Goal: Task Accomplishment & Management: Complete application form

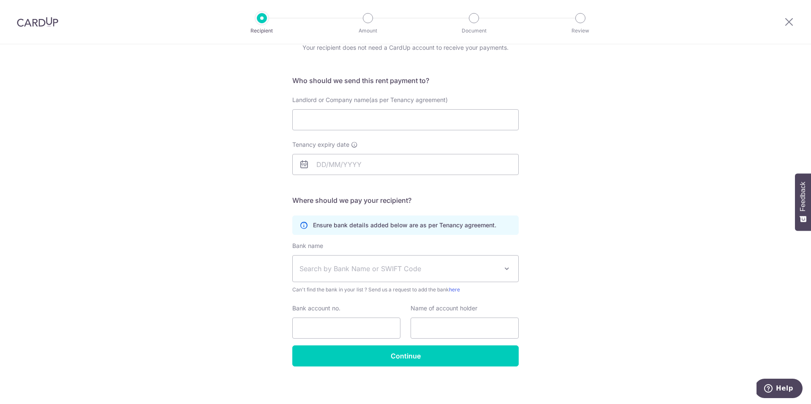
scroll to position [42, 0]
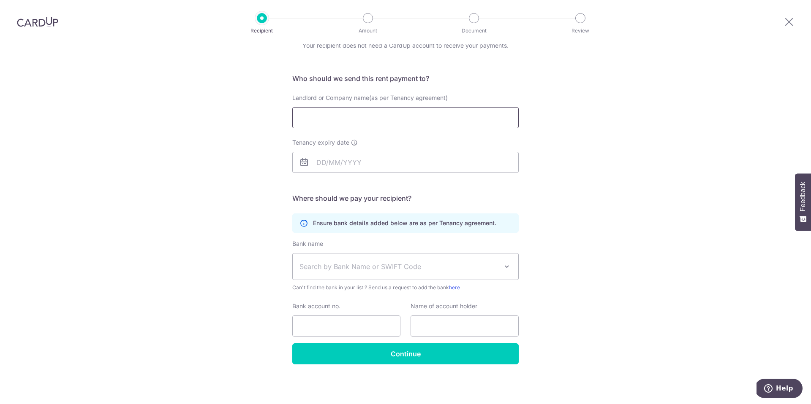
click at [305, 121] on input "Landlord or Company name(as per Tenancy agreement)" at bounding box center [405, 117] width 226 height 21
click at [209, 195] on div "Who would you like to pay? Your recipient does not need a CardUp account to rec…" at bounding box center [405, 204] width 811 height 402
click at [321, 163] on input "Tenancy expiry date" at bounding box center [405, 162] width 226 height 21
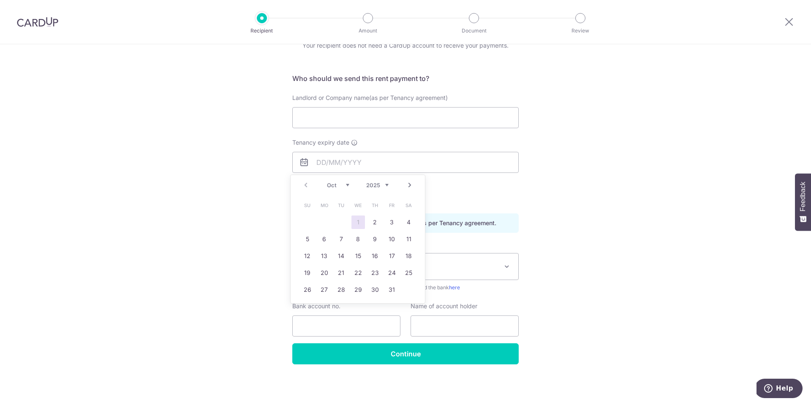
click at [388, 185] on select "2025 2026 2027 2028 2029 2030 2031 2032 2033 2034 2035" at bounding box center [377, 185] width 22 height 7
click at [347, 185] on select "Jan Feb Mar Apr May Jun [DATE] Aug Sep Oct Nov Dec" at bounding box center [338, 185] width 22 height 7
click at [373, 290] on link "31" at bounding box center [375, 290] width 14 height 14
type input "[DATE]"
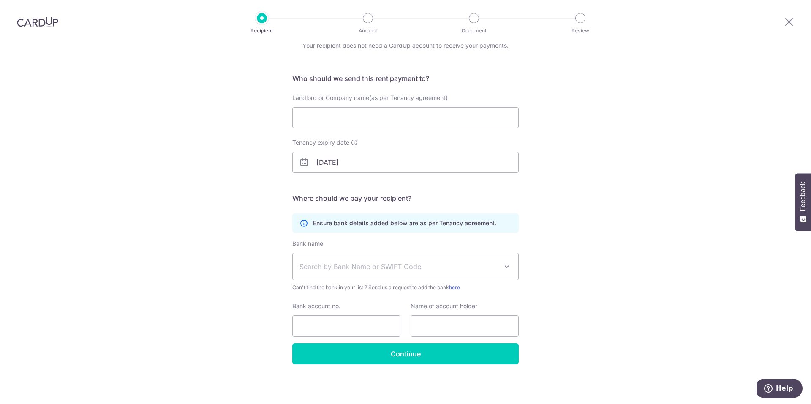
click at [234, 228] on div "Who would you like to pay? Your recipient does not need a CardUp account to rec…" at bounding box center [405, 204] width 811 height 402
click at [351, 264] on span "Search by Bank Name or SWIFT Code" at bounding box center [398, 267] width 198 height 10
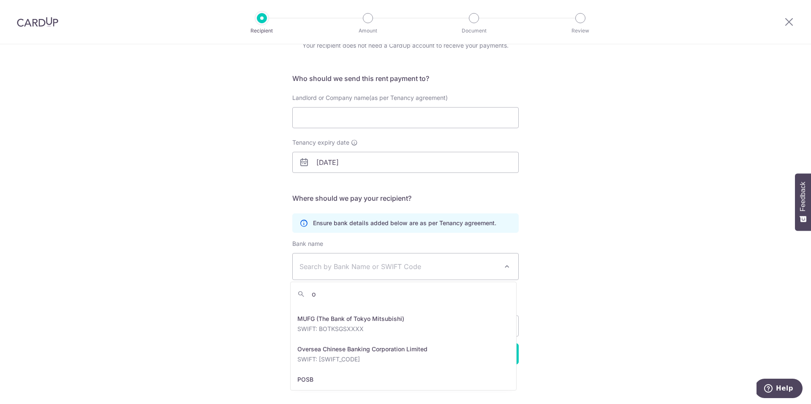
scroll to position [0, 0]
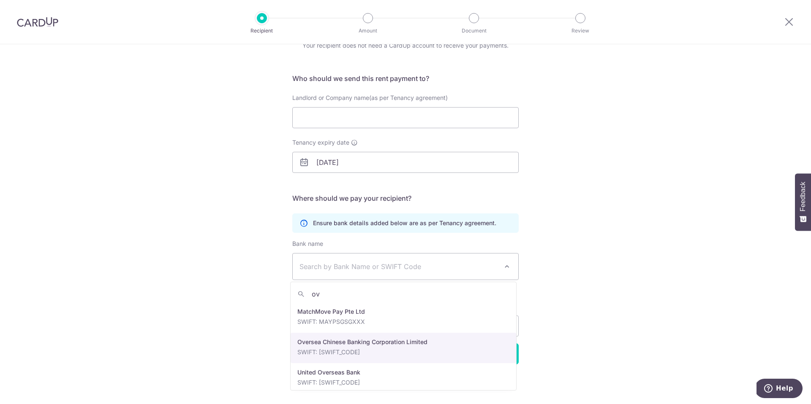
type input "ov"
select select "12"
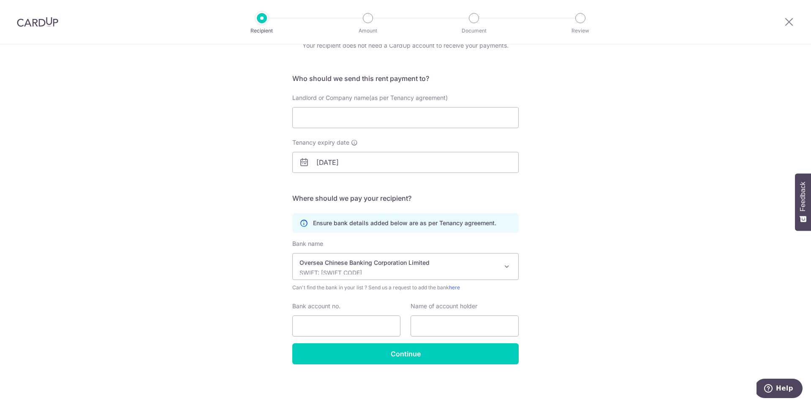
click at [591, 295] on div "Who would you like to pay? Your recipient does not need a CardUp account to rec…" at bounding box center [405, 204] width 811 height 402
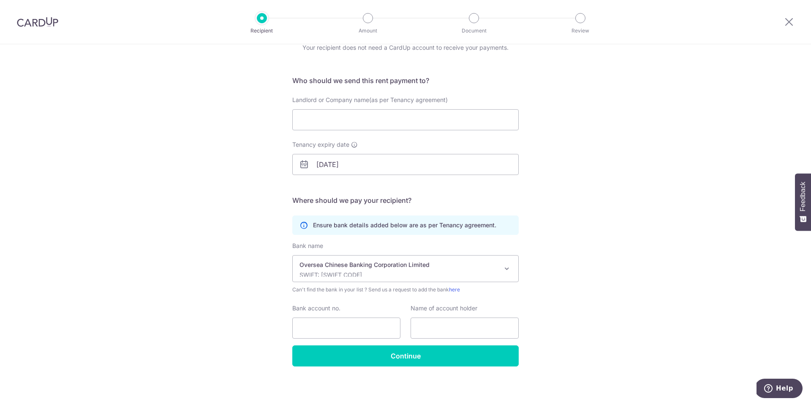
scroll to position [42, 0]
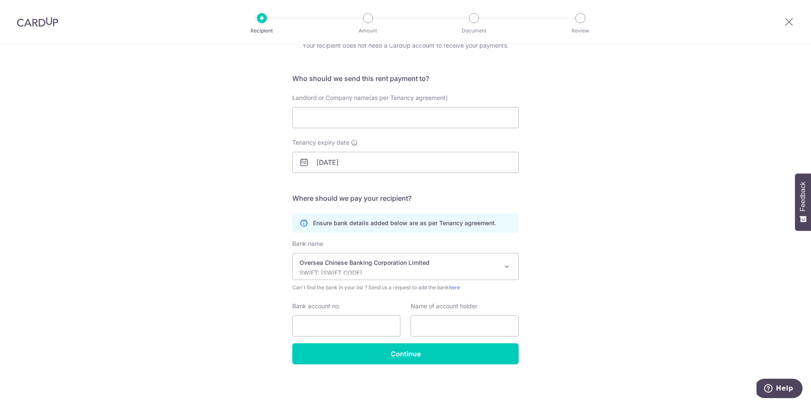
click at [302, 225] on icon at bounding box center [303, 223] width 8 height 8
